Goal: Transaction & Acquisition: Purchase product/service

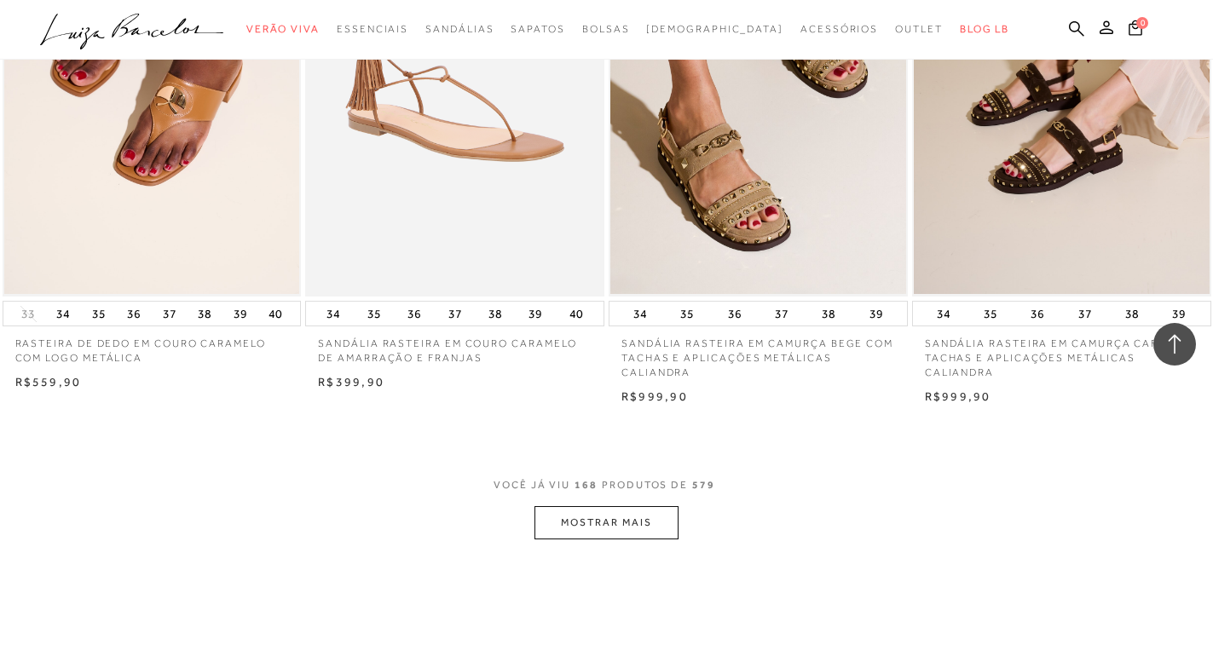
scroll to position [23344, 0]
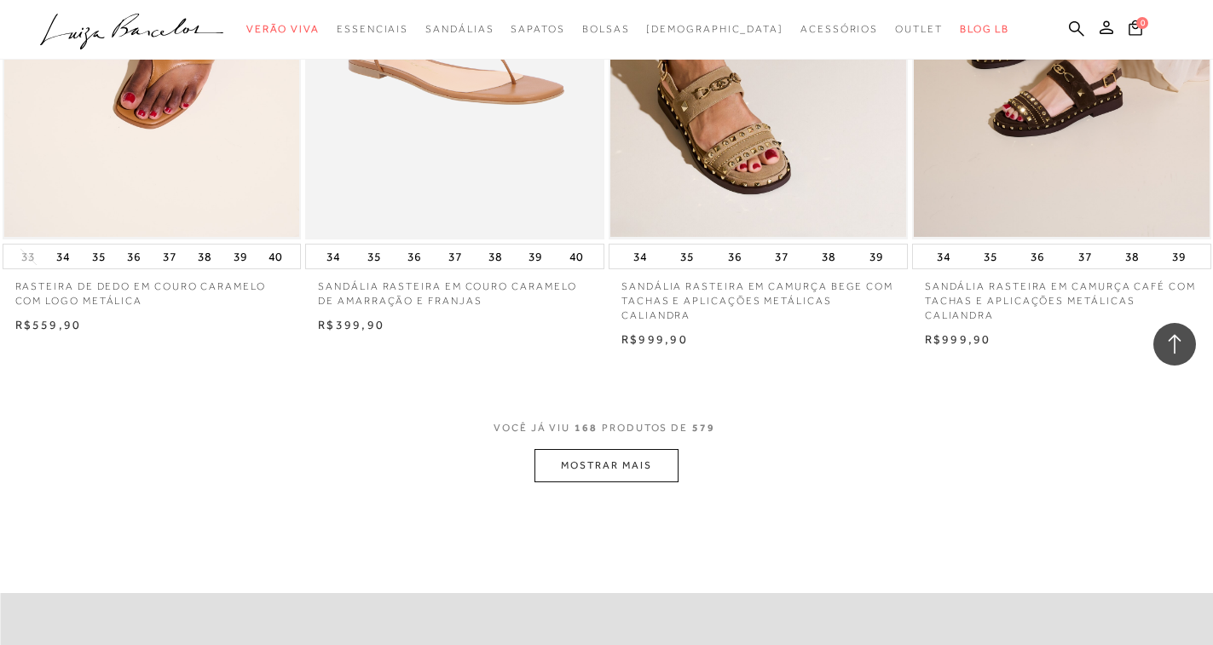
click at [649, 477] on button "MOSTRAR MAIS" at bounding box center [605, 465] width 143 height 33
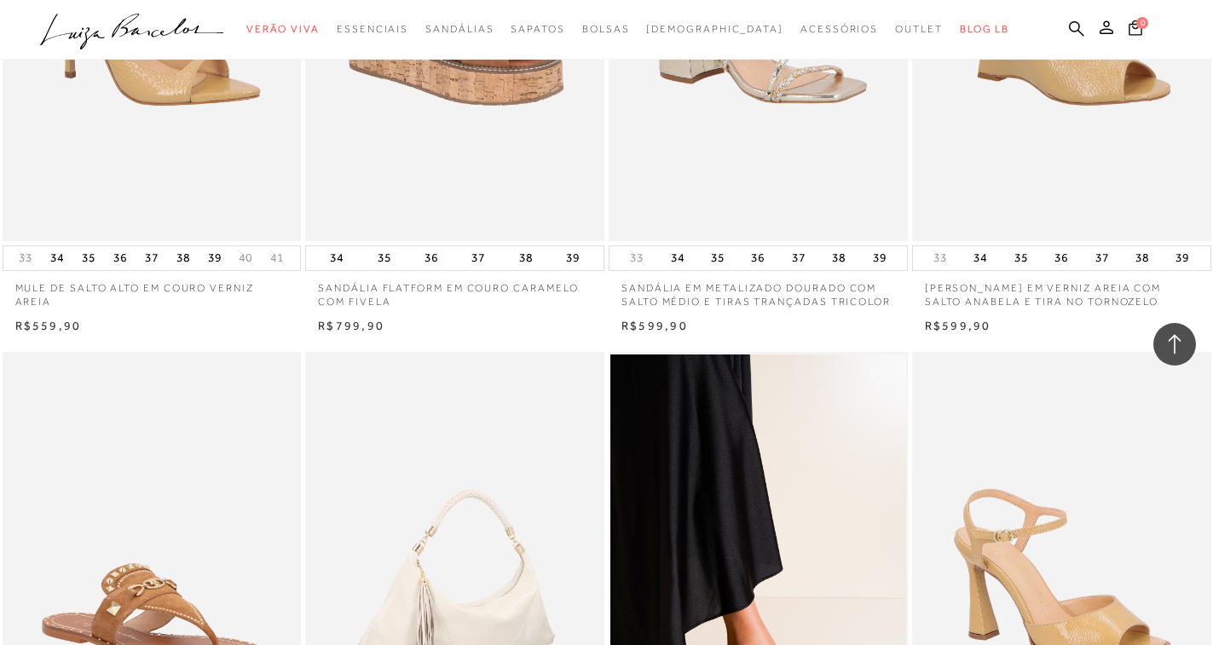
scroll to position [26582, 0]
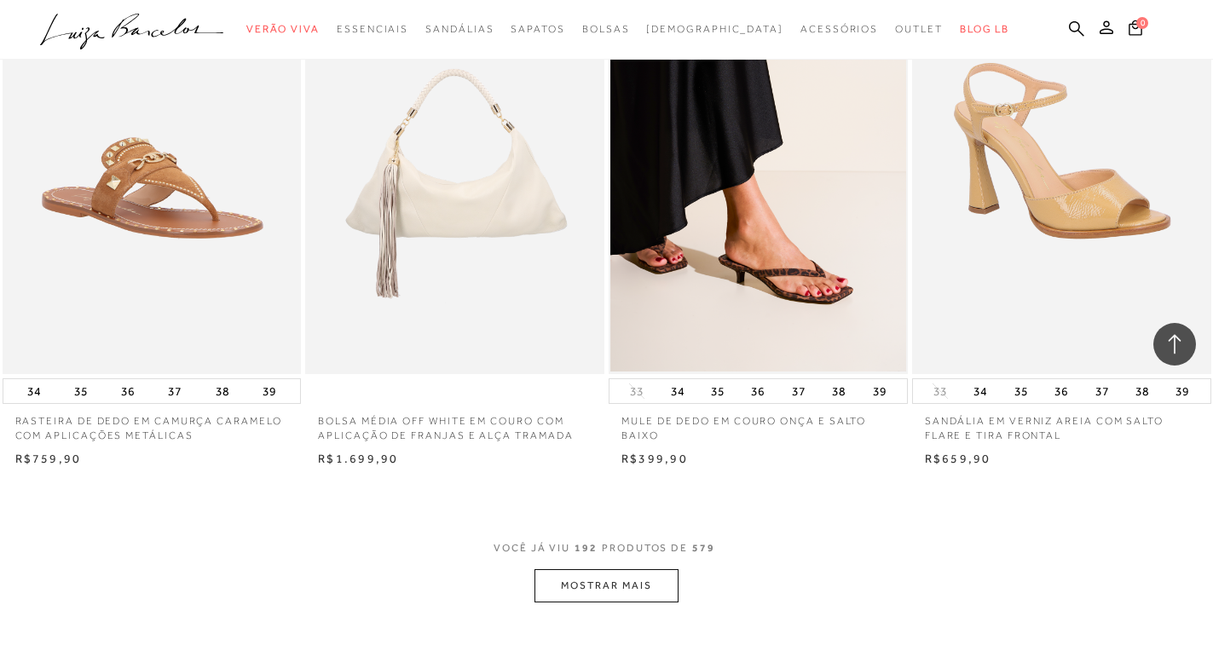
click at [623, 594] on button "MOSTRAR MAIS" at bounding box center [605, 585] width 143 height 33
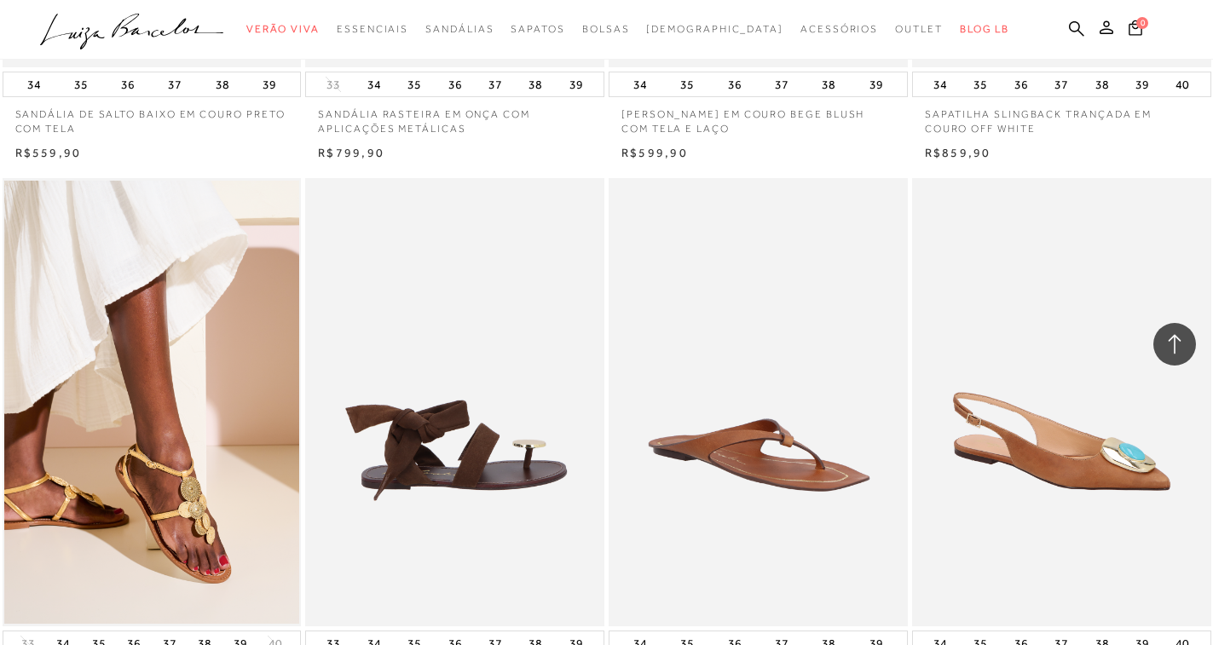
scroll to position [29224, 0]
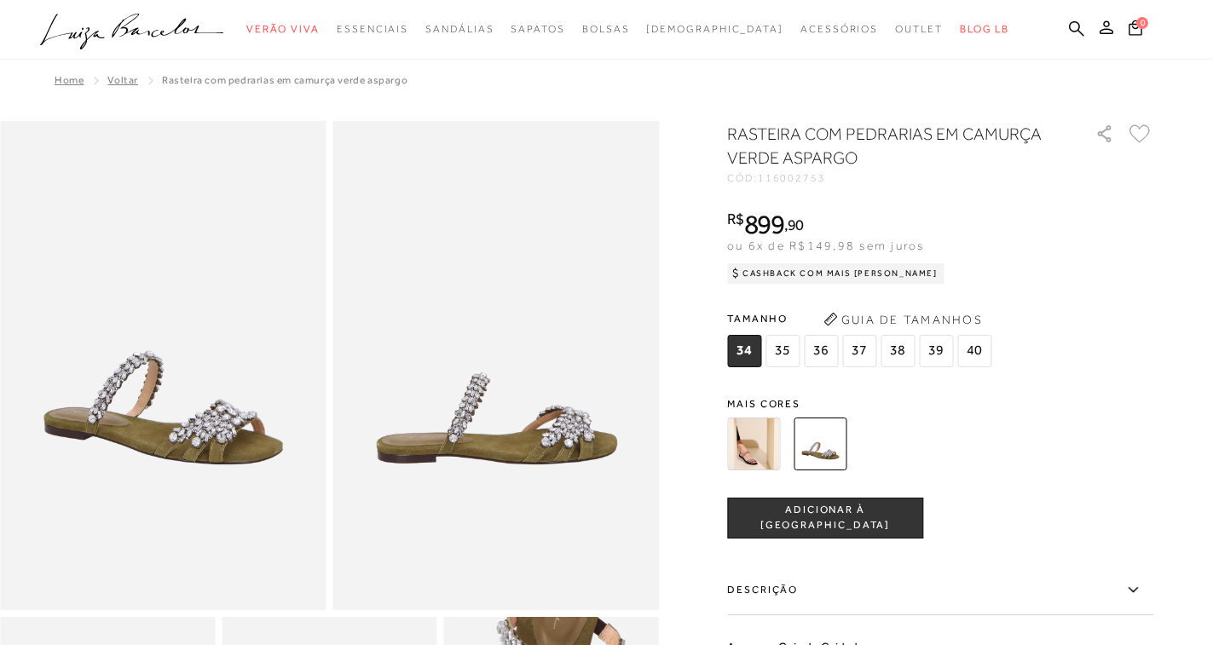
click at [190, 346] on img at bounding box center [163, 365] width 326 height 489
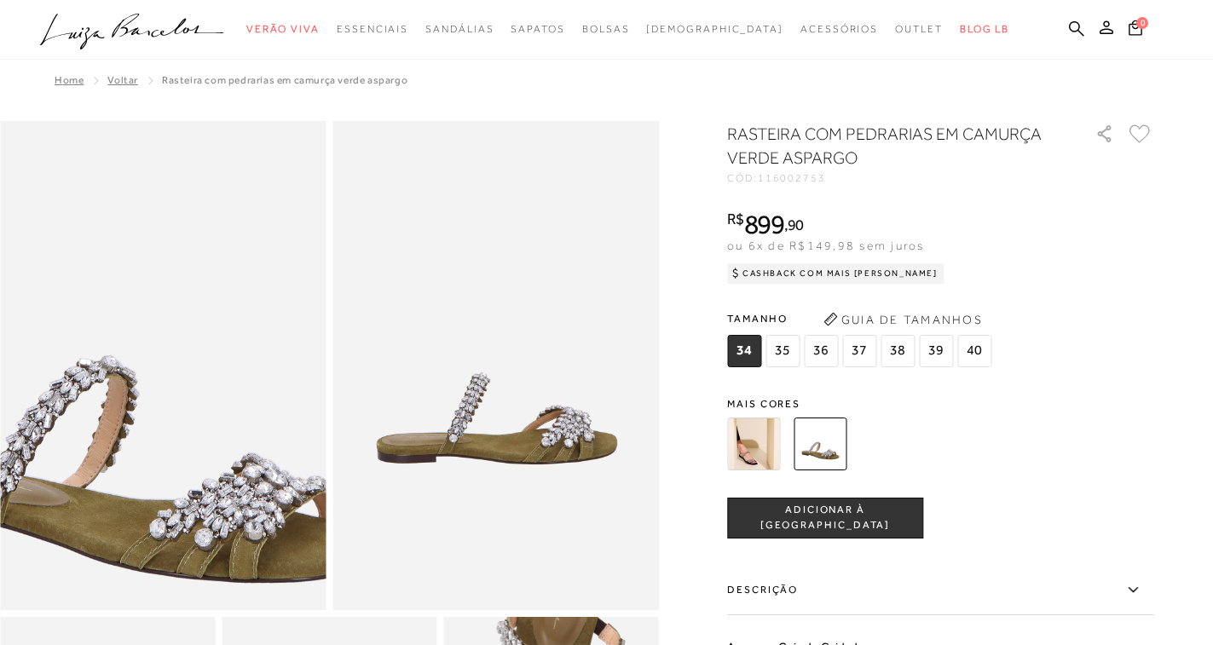
click at [189, 346] on img at bounding box center [137, 385] width 652 height 978
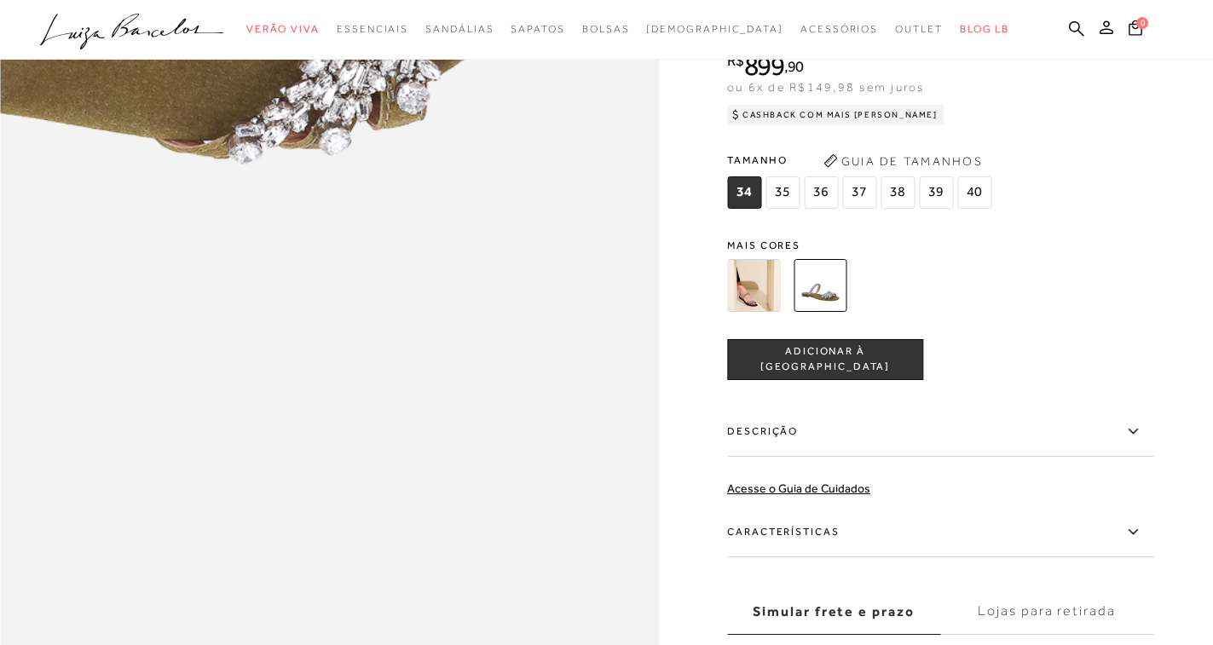
scroll to position [1193, 0]
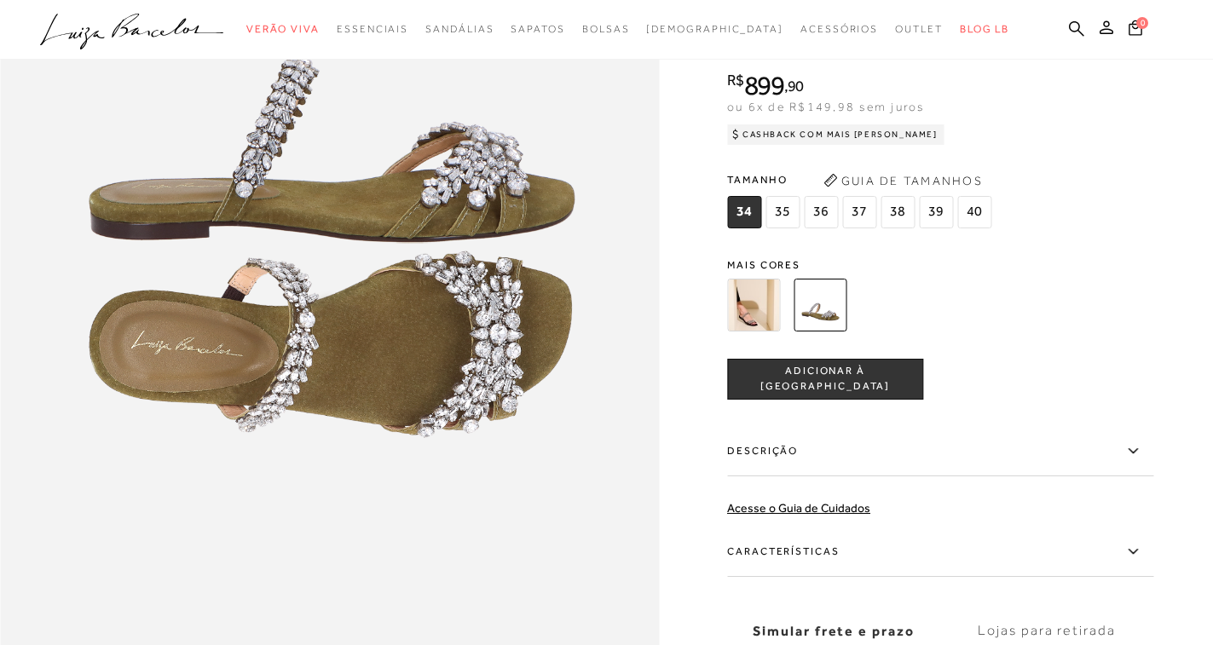
click at [762, 302] on img at bounding box center [753, 305] width 53 height 53
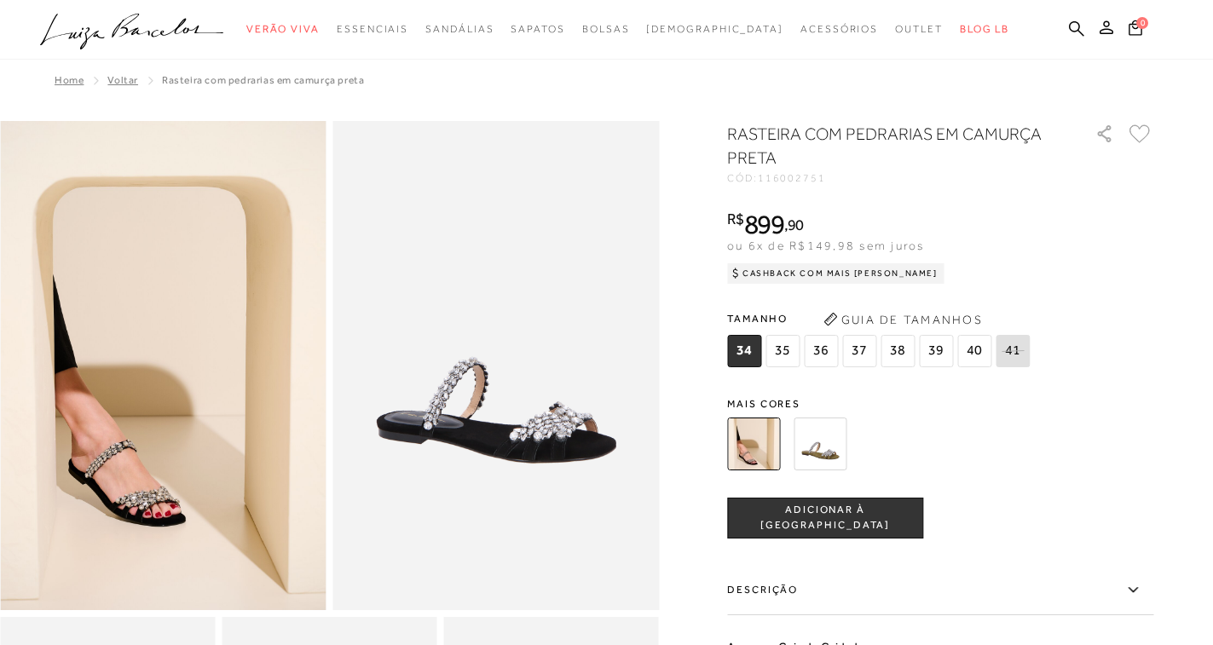
click at [822, 376] on div "RASTEIRA COM PEDRARIAS EM CAMURÇA PRETA CÓD: 116002751 × É necessário seleciona…" at bounding box center [940, 501] width 426 height 758
click at [816, 433] on img at bounding box center [819, 444] width 53 height 53
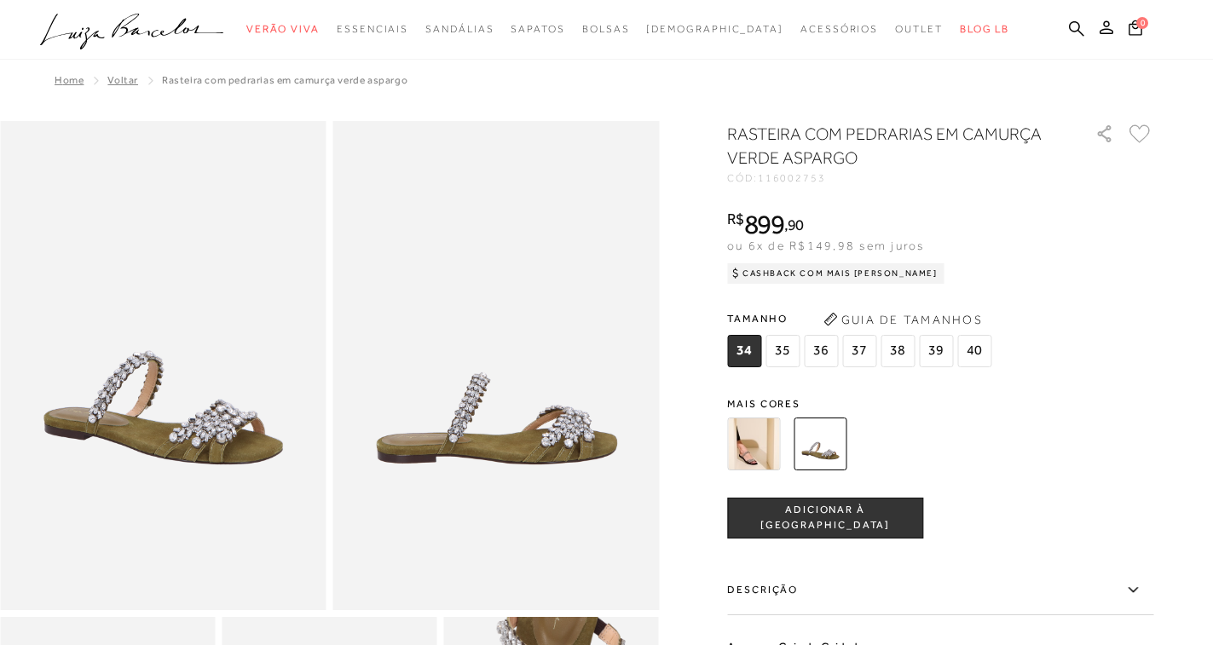
click at [136, 378] on img at bounding box center [163, 365] width 326 height 489
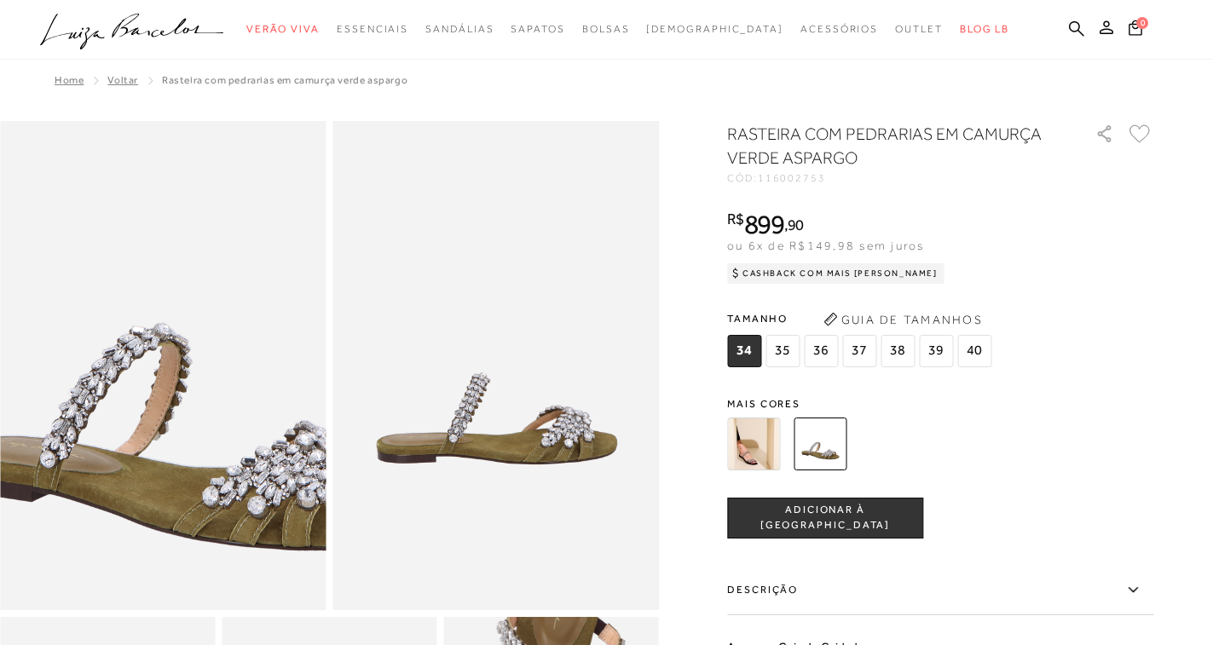
click at [136, 378] on img at bounding box center [190, 353] width 652 height 978
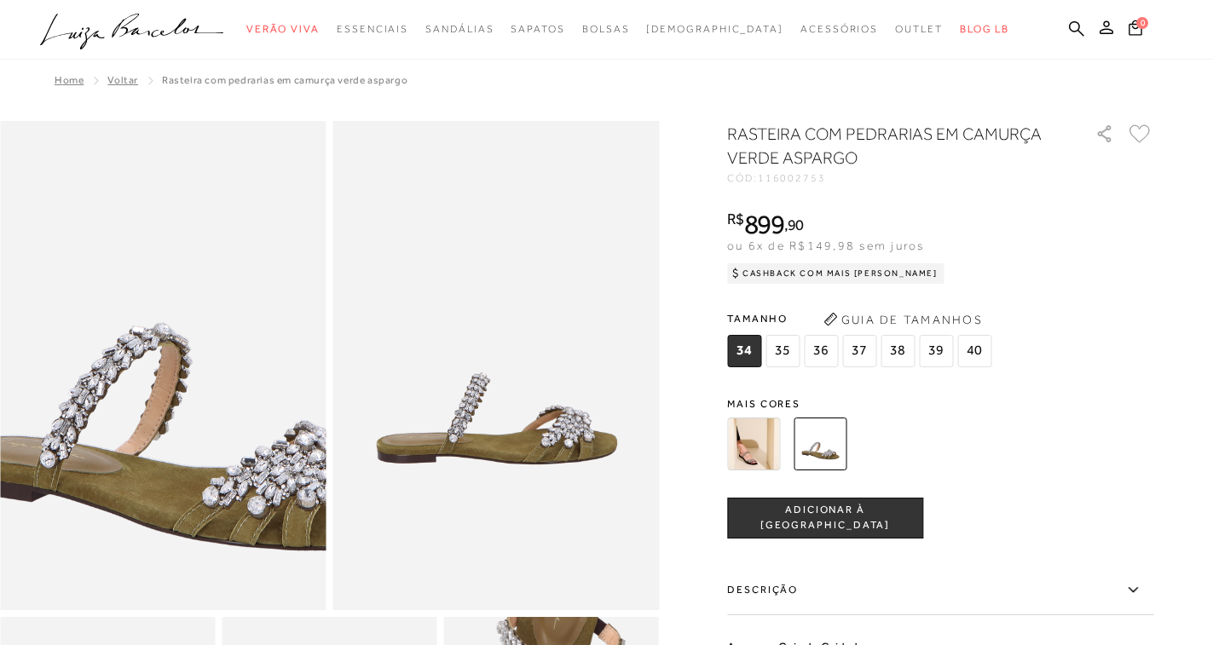
click at [136, 378] on img at bounding box center [190, 353] width 652 height 978
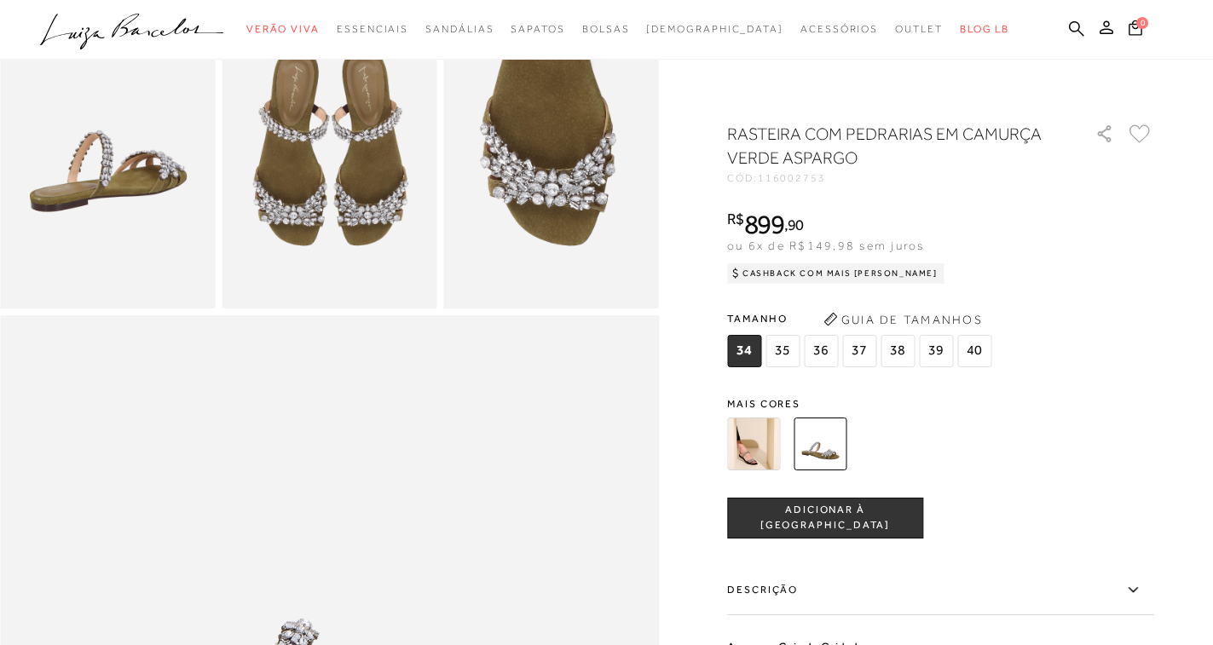
scroll to position [589, 0]
